Goal: Transaction & Acquisition: Purchase product/service

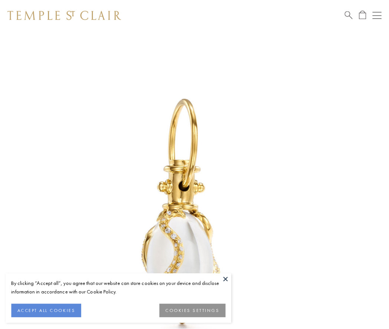
scroll to position [9, 0]
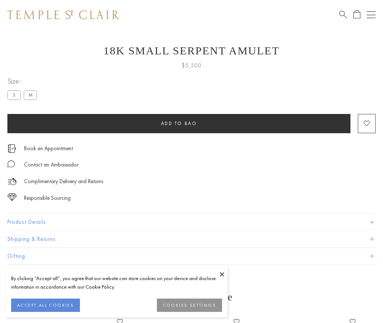
click at [179, 123] on span "Add to bag" at bounding box center [179, 123] width 36 height 6
